Goal: Information Seeking & Learning: Learn about a topic

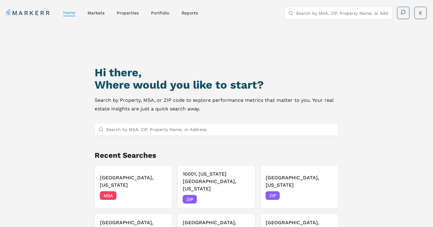
click at [175, 129] on input "Search by MSA, ZIP, Property Name, or Address" at bounding box center [220, 130] width 229 height 12
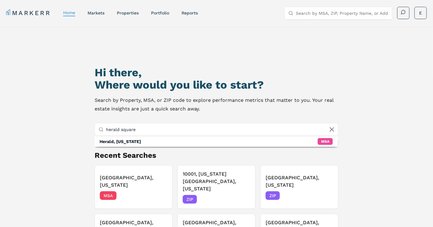
type input "herald square"
drag, startPoint x: 153, startPoint y: 129, endPoint x: 0, endPoint y: 116, distance: 154.0
click at [0, 117] on div "Hi there, Where would you like to start? Search by Property, MSA, or ZIP code t…" at bounding box center [216, 145] width 433 height 237
click at [99, 15] on link "markets" at bounding box center [96, 12] width 17 height 5
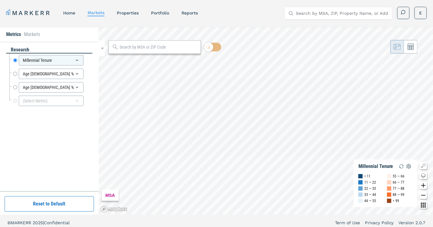
click at [162, 47] on input "text" at bounding box center [159, 47] width 78 height 6
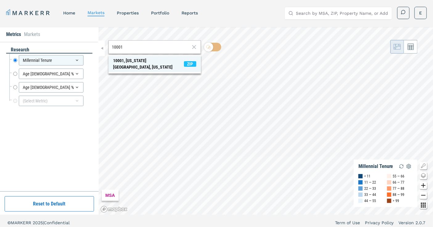
type input "10001"
click at [185, 61] on span "ZIP" at bounding box center [190, 64] width 12 height 6
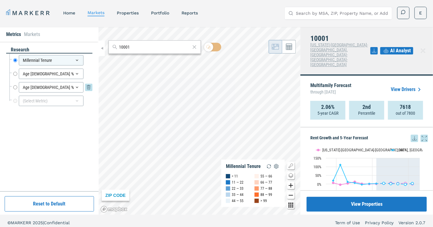
click at [16, 88] on input "Age [DEMOGRAPHIC_DATA] %" at bounding box center [15, 87] width 4 height 10
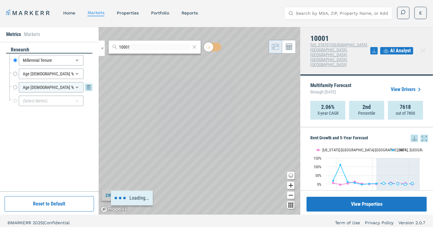
radio input "false"
radio input "true"
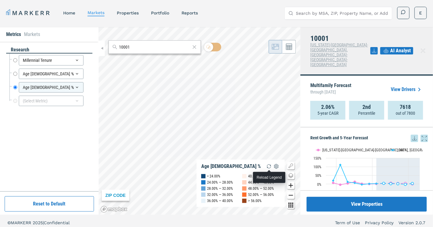
click at [270, 168] on img "button" at bounding box center [268, 166] width 7 height 7
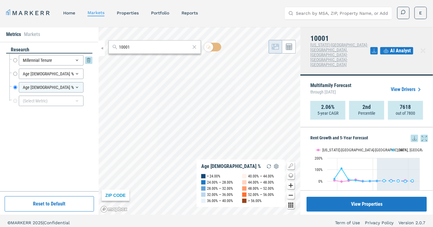
click at [13, 60] on div "Millennial Tenure Millennial Tenure" at bounding box center [50, 61] width 83 height 14
click at [14, 60] on input "Millennial Tenure" at bounding box center [15, 60] width 4 height 10
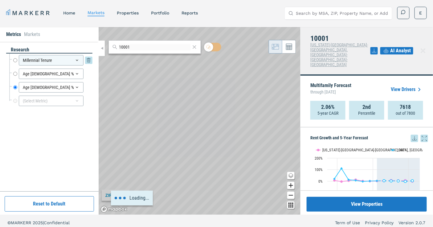
radio input "true"
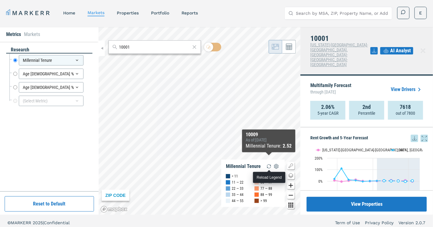
click at [270, 169] on img "button" at bounding box center [268, 166] width 7 height 7
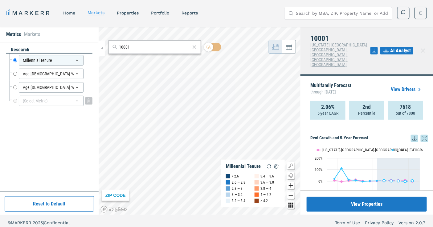
click at [77, 102] on icon at bounding box center [77, 101] width 5 height 5
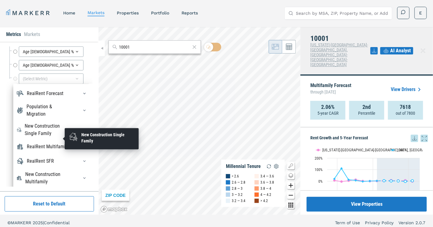
scroll to position [57, 0]
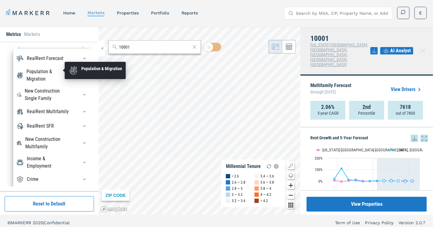
click at [44, 69] on div "Population & Migration" at bounding box center [49, 75] width 44 height 15
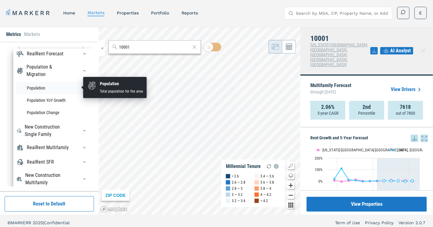
click at [38, 87] on li "Population" at bounding box center [52, 88] width 73 height 12
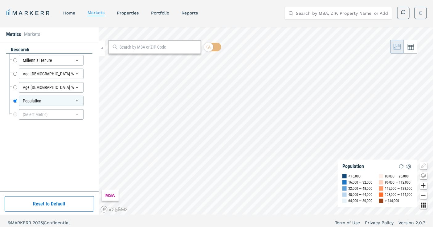
click at [124, 45] on input "text" at bounding box center [159, 47] width 78 height 6
type input "10001"
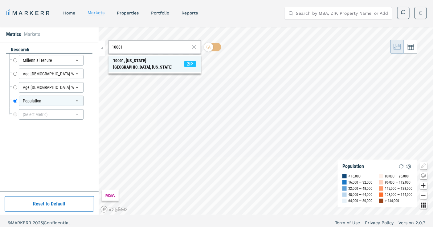
click at [193, 61] on span "ZIP" at bounding box center [190, 64] width 12 height 6
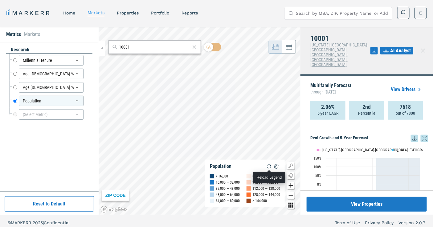
click at [270, 168] on img "button" at bounding box center [268, 166] width 7 height 7
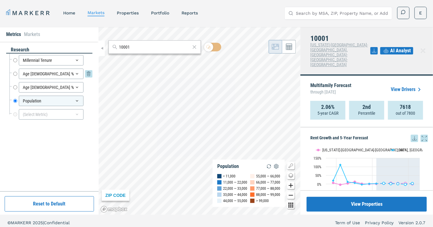
click at [88, 73] on icon at bounding box center [88, 73] width 7 height 7
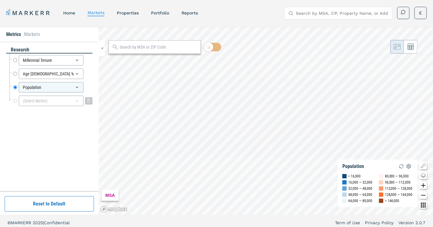
click at [78, 100] on icon at bounding box center [77, 101] width 5 height 5
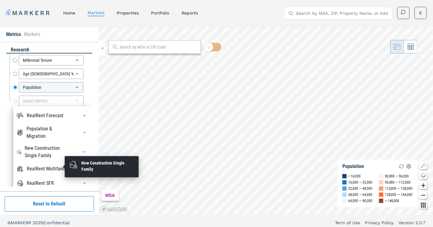
scroll to position [21, 0]
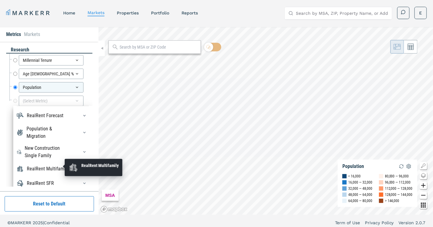
click at [50, 166] on div "RealRent Multifamily" at bounding box center [48, 169] width 42 height 7
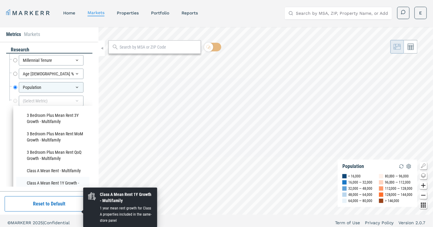
scroll to position [55, 0]
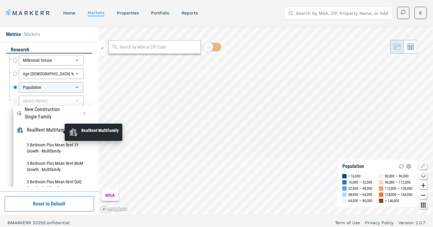
click at [43, 134] on div "RealRent Multifamily" at bounding box center [48, 130] width 42 height 7
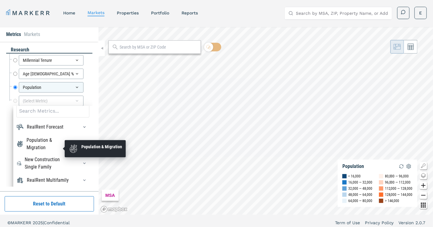
scroll to position [0, 0]
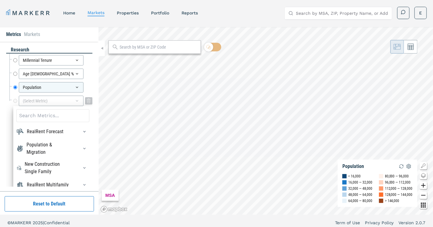
click at [45, 105] on div "(Select Metric)" at bounding box center [51, 101] width 65 height 10
click at [45, 115] on input at bounding box center [52, 115] width 73 height 13
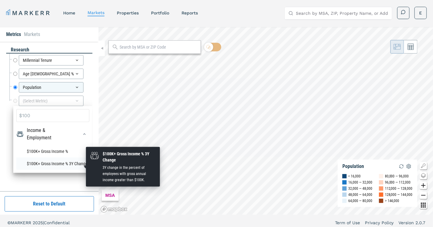
type input "$100"
click at [42, 167] on li "$100K+ Gross Income % 3Y Change" at bounding box center [52, 164] width 73 height 12
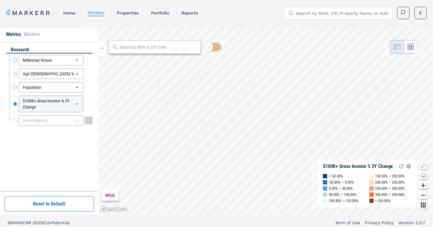
click at [47, 121] on div "(Select Metric)" at bounding box center [51, 121] width 65 height 10
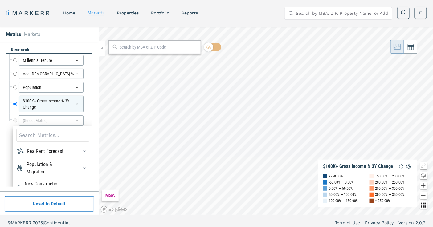
click at [57, 137] on input at bounding box center [52, 135] width 73 height 13
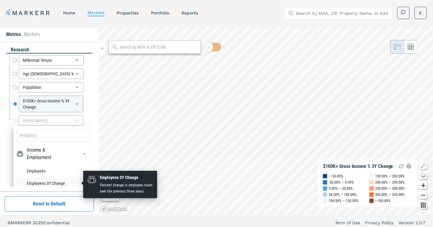
type input "employ"
click at [43, 182] on li "Employees 3Y Change" at bounding box center [52, 184] width 73 height 12
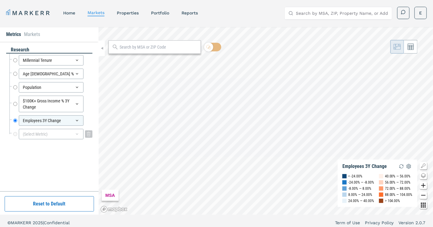
click at [58, 139] on div "(Select Metric)" at bounding box center [51, 134] width 65 height 10
click at [50, 150] on input at bounding box center [52, 149] width 73 height 13
click at [46, 151] on input at bounding box center [52, 149] width 73 height 13
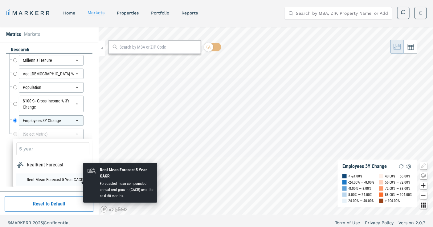
type input "5 year"
click at [35, 180] on li "Rent Mean Forecast 5 Year CAGR" at bounding box center [52, 180] width 73 height 12
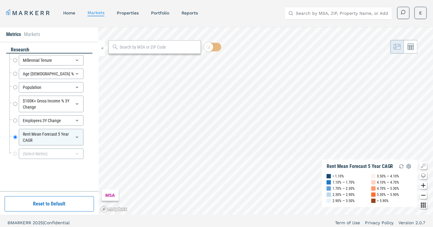
drag, startPoint x: 156, startPoint y: 42, endPoint x: 155, endPoint y: 46, distance: 4.4
click at [155, 44] on div at bounding box center [154, 47] width 92 height 14
click at [158, 50] on input "text" at bounding box center [159, 47] width 78 height 6
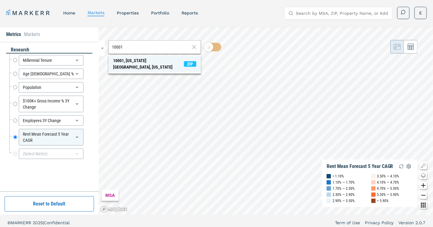
click at [194, 61] on span "ZIP" at bounding box center [190, 64] width 12 height 6
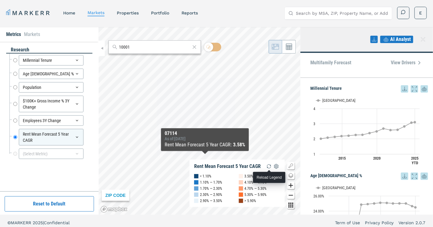
click at [270, 169] on img "button" at bounding box center [268, 166] width 7 height 7
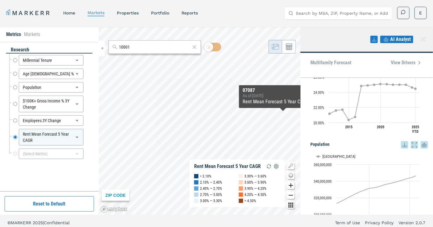
scroll to position [34, 0]
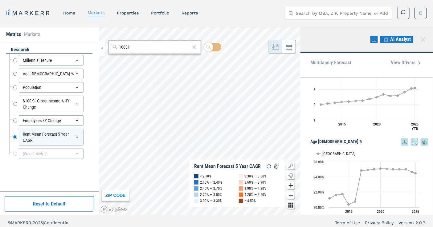
click at [152, 45] on input "10001" at bounding box center [155, 47] width 72 height 6
type input "10001"
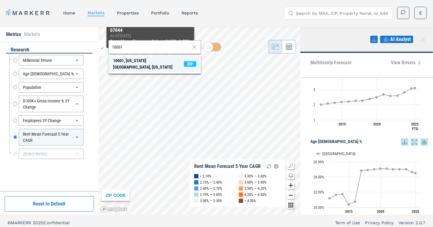
click at [187, 61] on span "ZIP" at bounding box center [190, 64] width 12 height 6
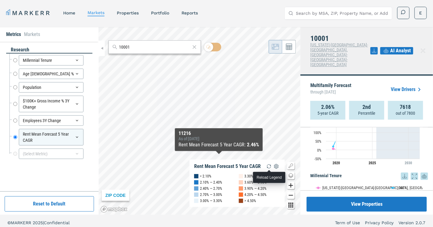
click at [268, 165] on img "button" at bounding box center [268, 166] width 7 height 7
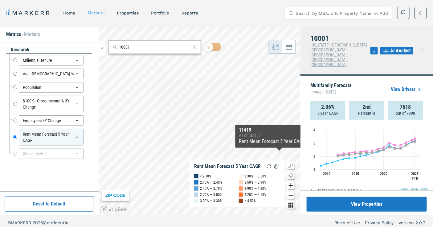
click at [390, 47] on span "AI Analyst" at bounding box center [400, 50] width 21 height 7
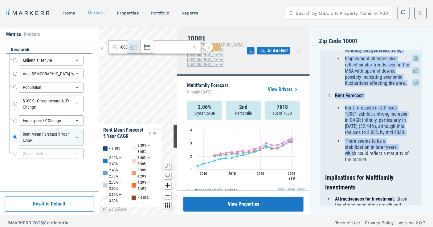
scroll to position [589, 0]
drag, startPoint x: 336, startPoint y: 146, endPoint x: 384, endPoint y: 172, distance: 54.5
click at [384, 163] on ol "Millennial Tenure and Age Composition : In ZIP code 10001, millennial tenure si…" at bounding box center [367, 10] width 85 height 306
copy ol "Millennial Tenure and Age Composition : In ZIP code 10001, millennial tenure si…"
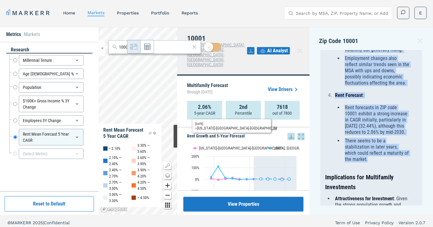
scroll to position [0, 0]
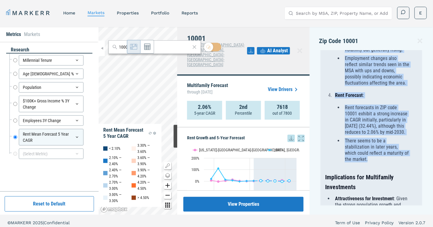
click at [274, 86] on link "View Drivers" at bounding box center [284, 89] width 32 height 7
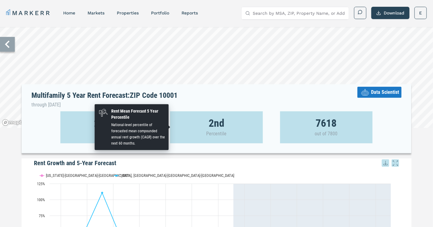
scroll to position [68, 0]
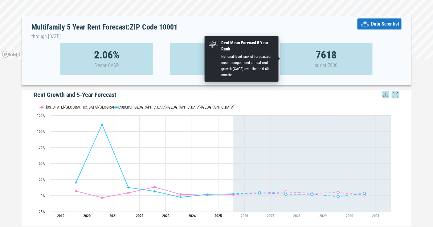
click at [324, 53] on strong "7618" at bounding box center [326, 55] width 21 height 6
click at [365, 66] on div "7618 out of 7800" at bounding box center [326, 59] width 92 height 32
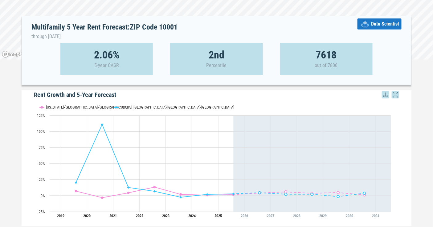
click at [387, 51] on div "2.06% 5-year CAGR 2nd Percentile 7618 out of 7800" at bounding box center [217, 59] width 390 height 32
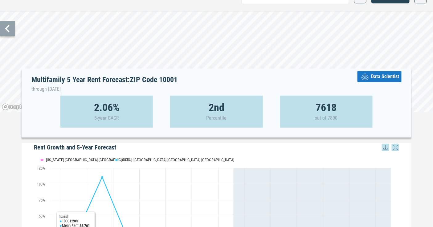
scroll to position [0, 0]
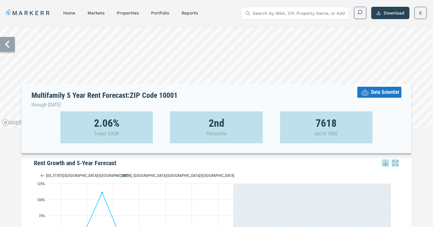
click at [5, 45] on icon at bounding box center [7, 44] width 15 height 15
